Goal: Task Accomplishment & Management: Complete application form

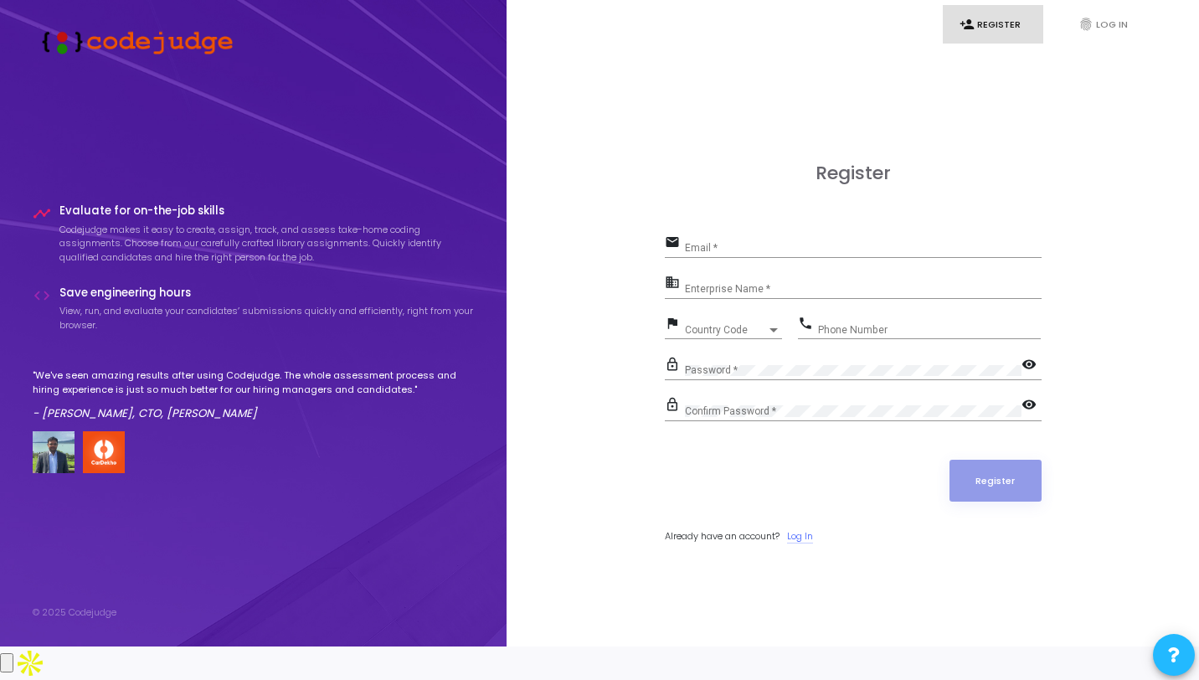
click at [804, 543] on link "Log In" at bounding box center [800, 536] width 26 height 14
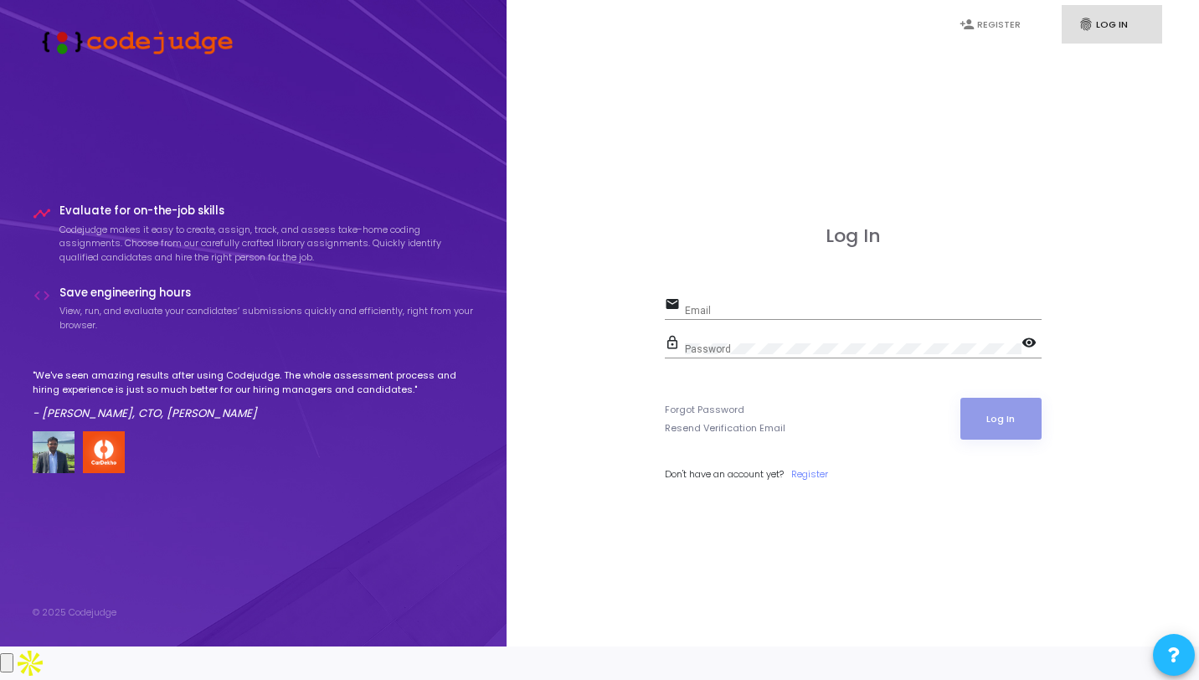
click at [777, 316] on input "Email" at bounding box center [863, 311] width 357 height 12
type input "[EMAIL_ADDRESS][DOMAIN_NAME]"
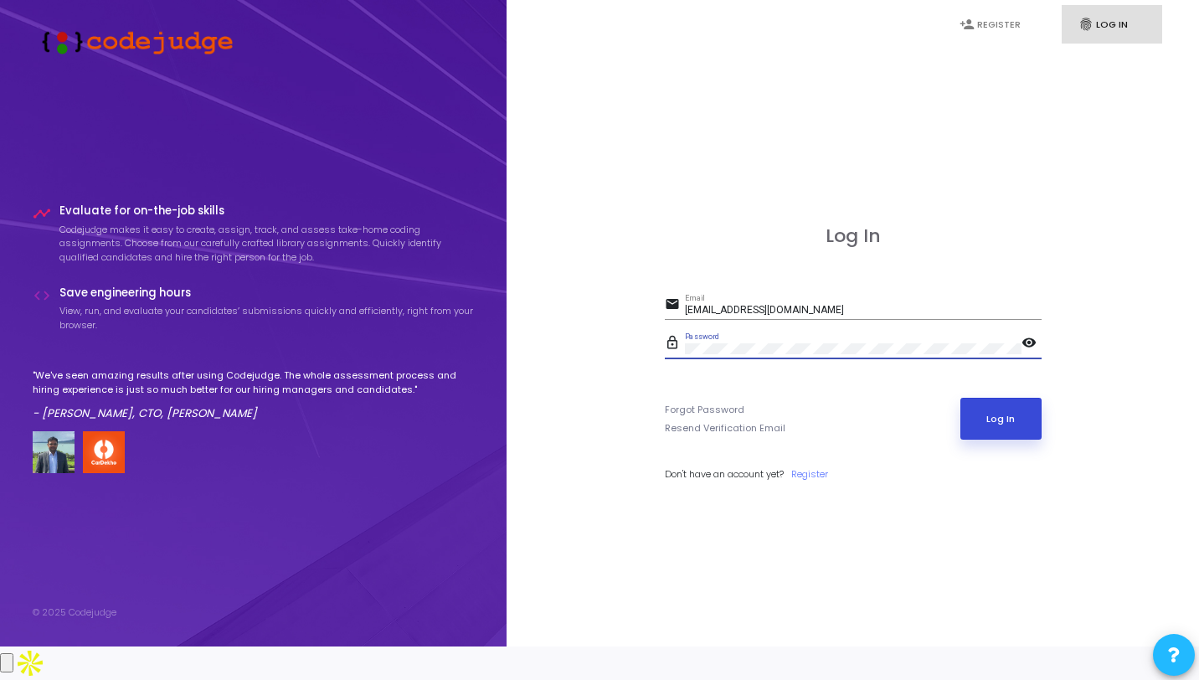
click at [1029, 439] on button "Log In" at bounding box center [1000, 419] width 81 height 42
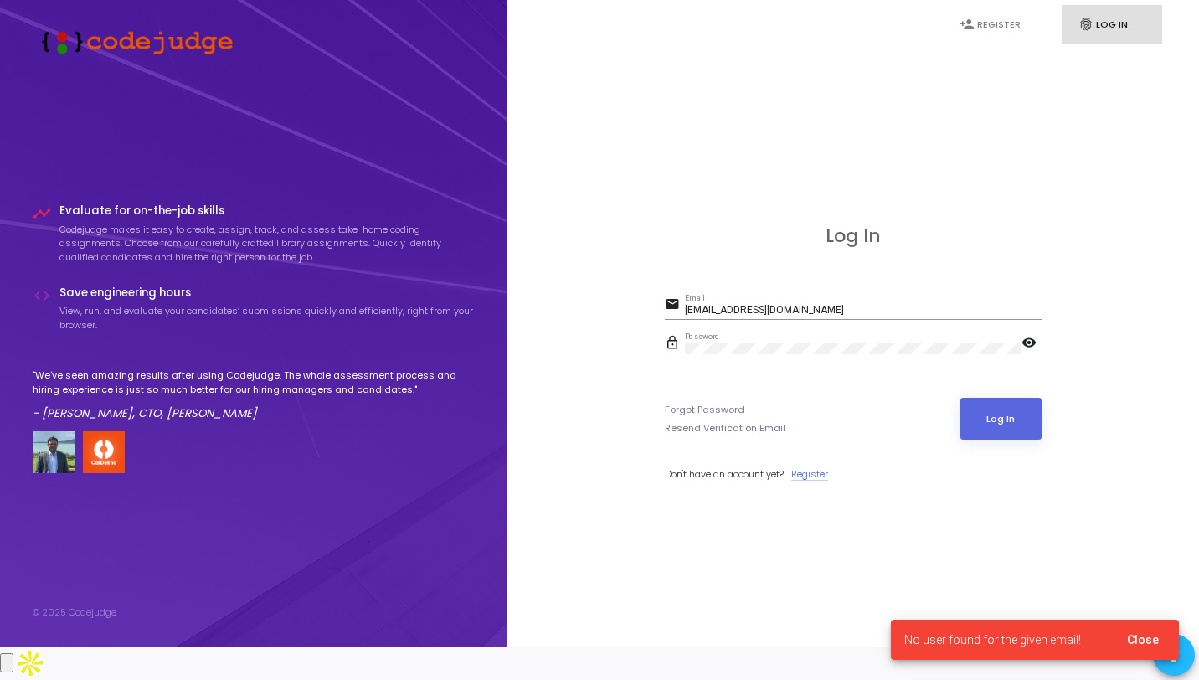
click at [817, 481] on link "Register" at bounding box center [809, 474] width 37 height 14
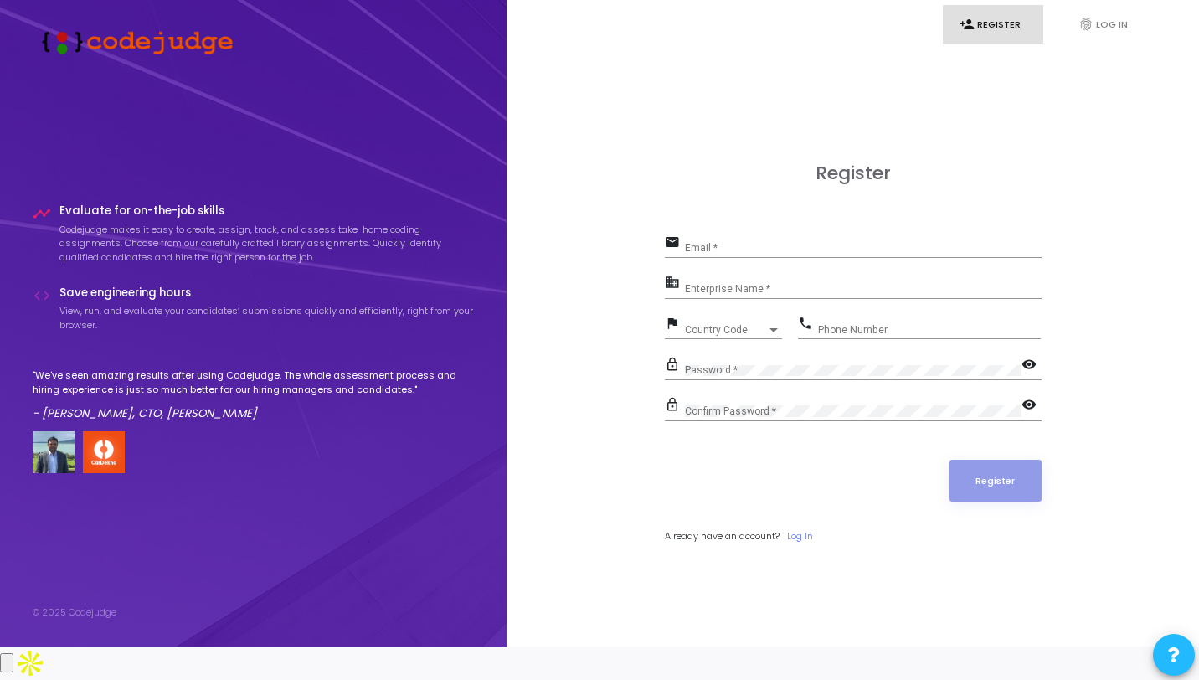
click at [746, 254] on input "Email *" at bounding box center [863, 248] width 357 height 12
type input "[EMAIL_ADDRESS][DOMAIN_NAME]"
click at [766, 295] on input "Enterprise Name *" at bounding box center [863, 289] width 357 height 12
click at [737, 335] on span "Country Code" at bounding box center [726, 330] width 82 height 10
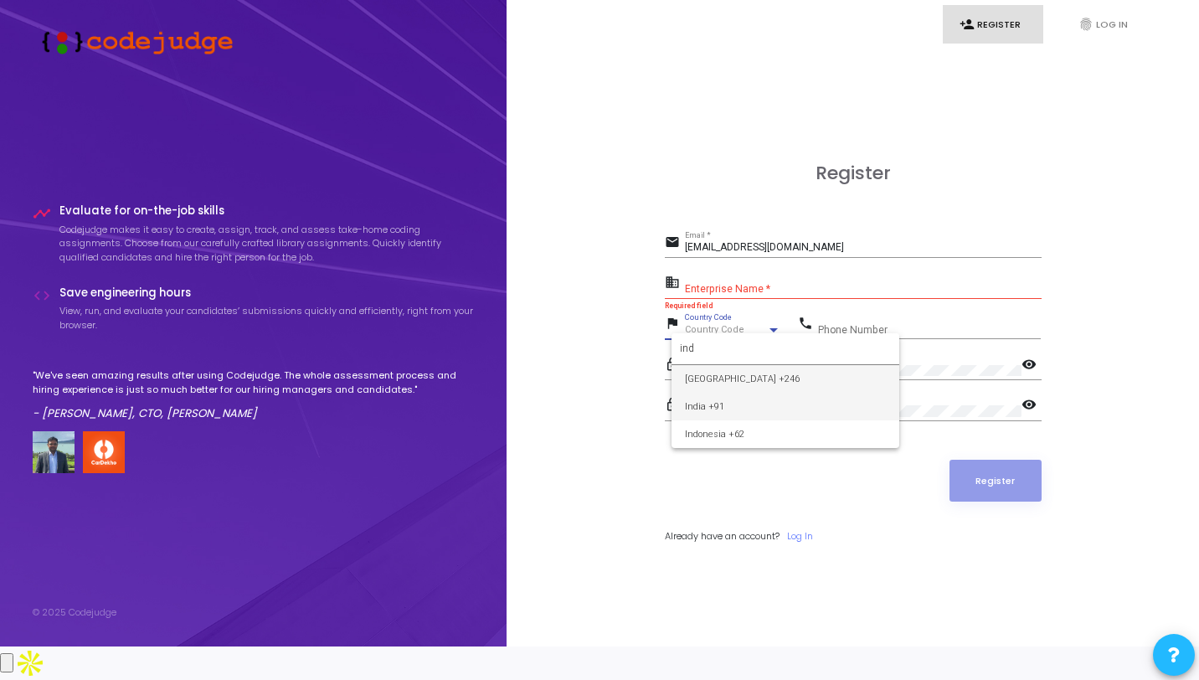
type input "ind"
click at [746, 399] on span "India +91" at bounding box center [785, 407] width 201 height 28
click at [803, 377] on div "Password *" at bounding box center [853, 366] width 337 height 26
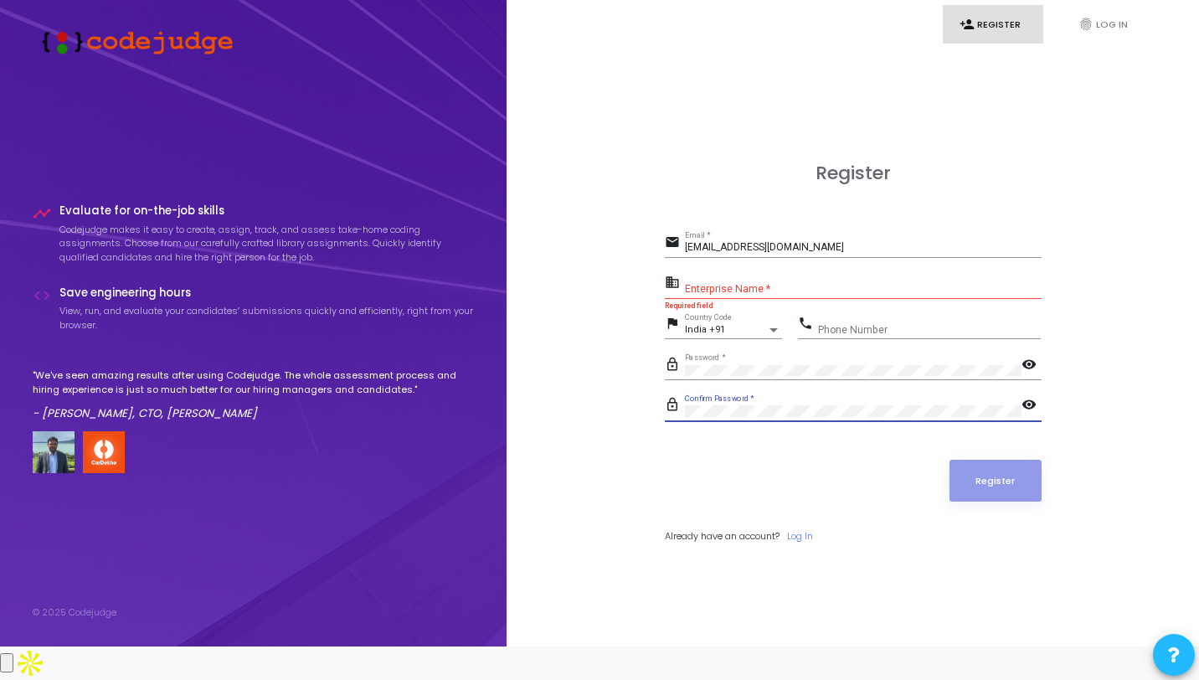
click at [754, 295] on input "Enterprise Name *" at bounding box center [863, 289] width 357 height 12
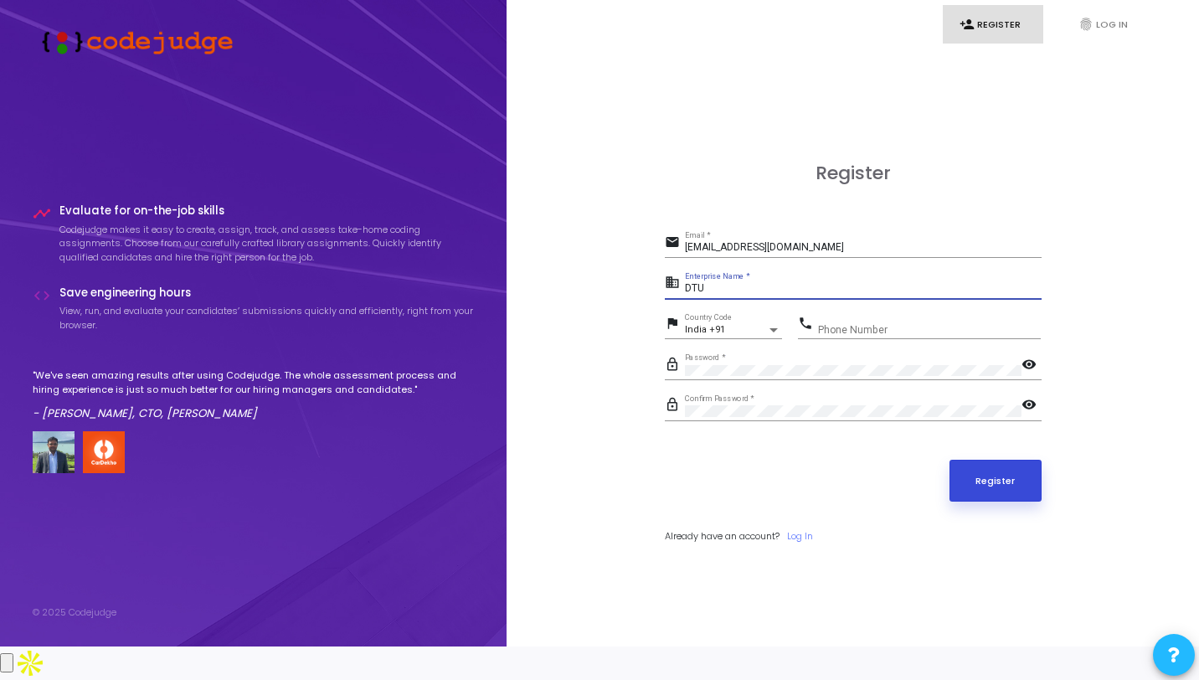
type input "DTU"
click at [981, 496] on button "Register" at bounding box center [995, 481] width 92 height 42
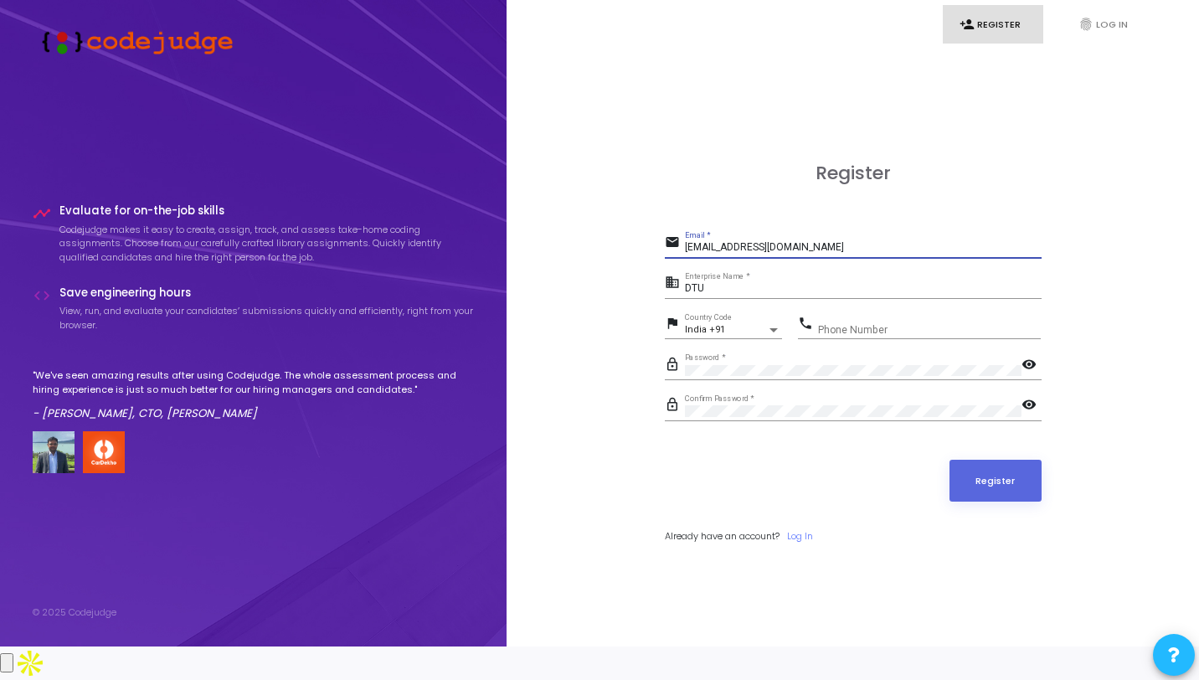
drag, startPoint x: 816, startPoint y: 262, endPoint x: 662, endPoint y: 259, distance: 154.0
click at [662, 260] on div "Register email [EMAIL_ADDRESS][DOMAIN_NAME] Email * business DTU Enterprise Nam…" at bounding box center [852, 372] width 655 height 646
type input "[EMAIL_ADDRESS][DOMAIN_NAME]"
click at [982, 497] on button "Register" at bounding box center [995, 481] width 92 height 42
click at [804, 543] on link "Log In" at bounding box center [800, 536] width 26 height 14
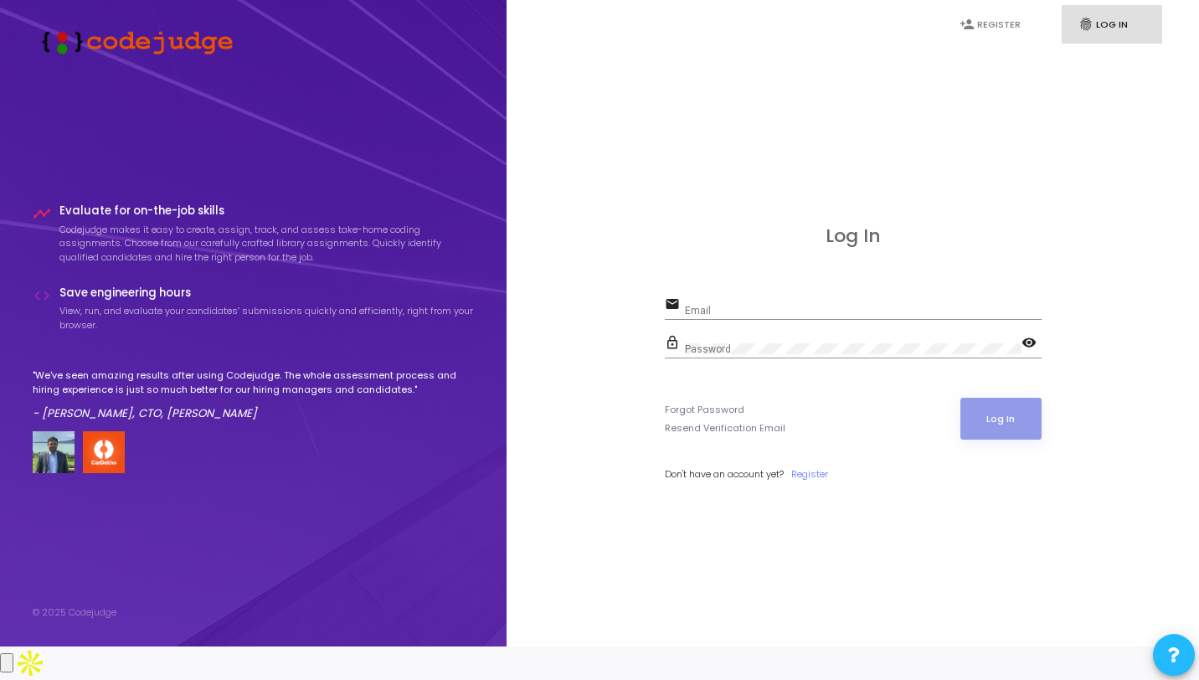
click at [755, 331] on div "email Email" at bounding box center [853, 312] width 377 height 39
click at [756, 316] on input "Email" at bounding box center [863, 311] width 357 height 12
type input "[EMAIL_ADDRESS][DOMAIN_NAME]"
click at [1018, 434] on button "Log In" at bounding box center [1000, 419] width 81 height 42
